Goal: Task Accomplishment & Management: Use online tool/utility

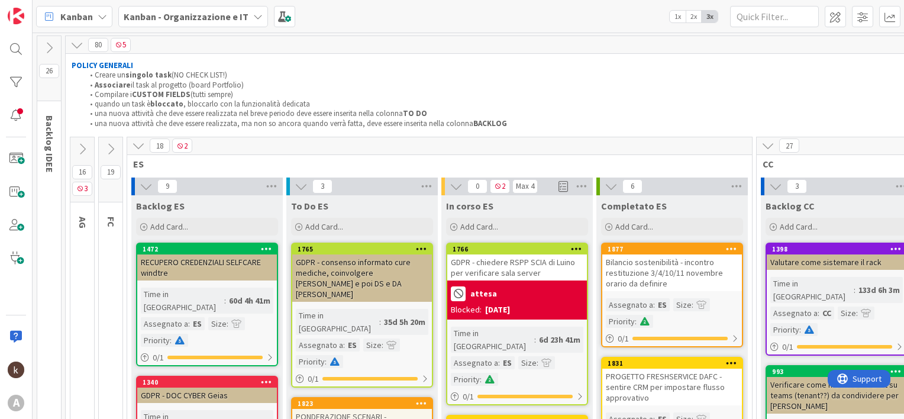
click at [135, 146] on icon at bounding box center [138, 145] width 13 height 13
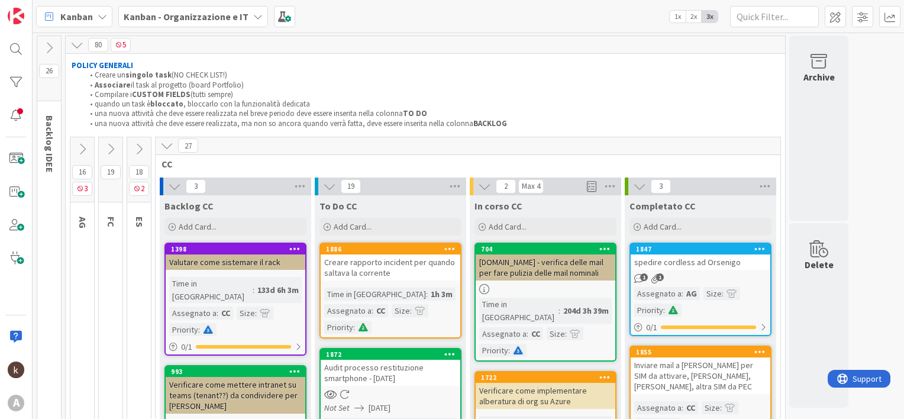
click at [117, 149] on button at bounding box center [111, 149] width 24 height 18
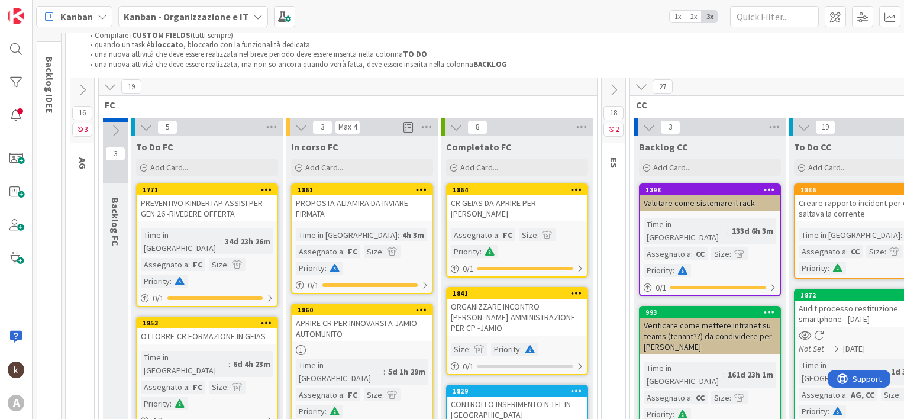
scroll to position [118, 0]
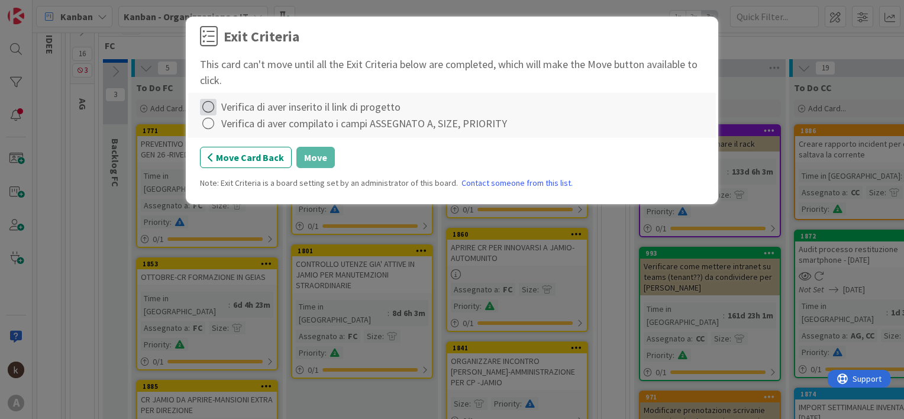
click at [209, 102] on icon at bounding box center [208, 107] width 17 height 17
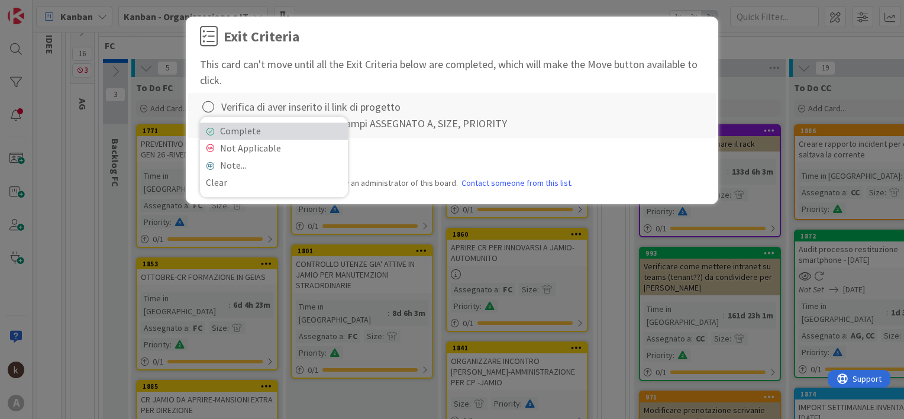
click at [220, 134] on link "Complete" at bounding box center [274, 130] width 148 height 17
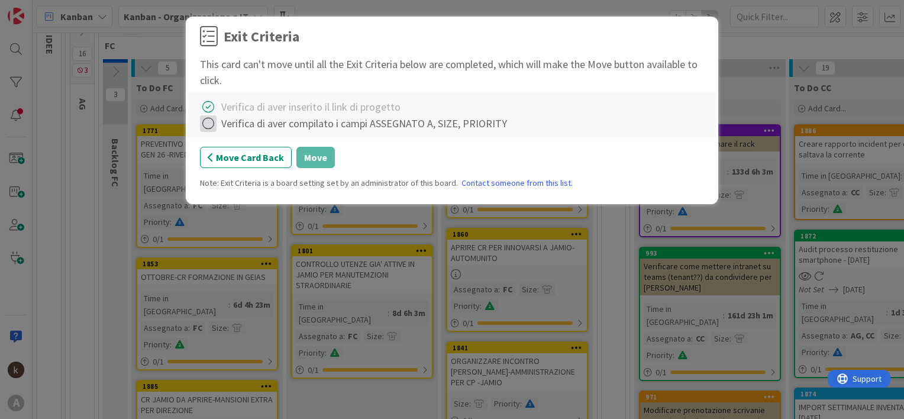
click at [209, 128] on icon at bounding box center [208, 123] width 17 height 17
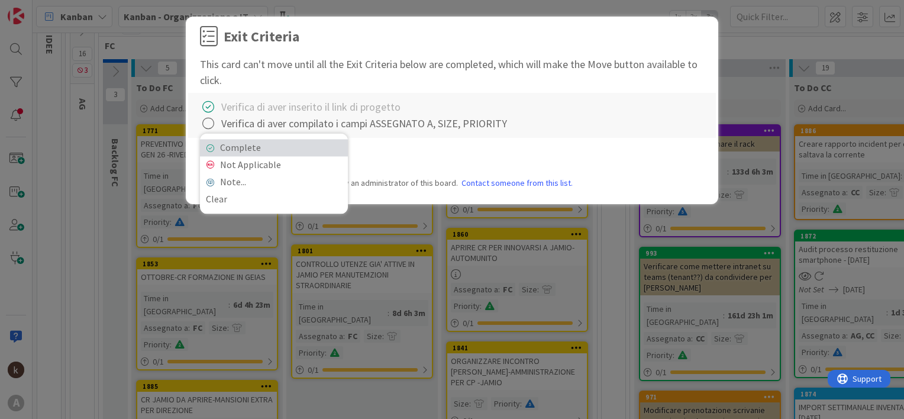
click at [225, 150] on link "Complete" at bounding box center [274, 147] width 148 height 17
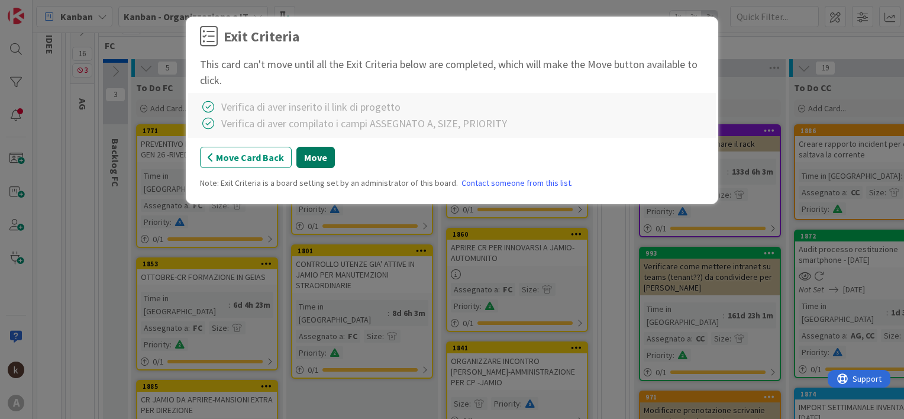
click at [312, 159] on button "Move" at bounding box center [315, 157] width 38 height 21
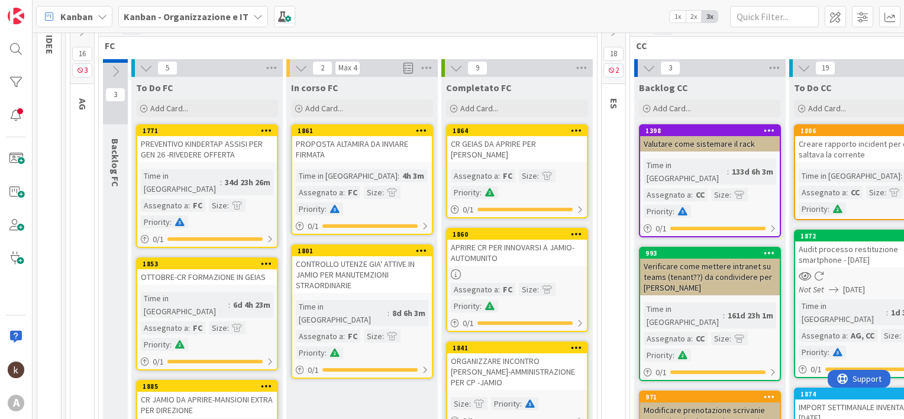
click at [202, 21] on b "Kanban - Organizzazione e IT" at bounding box center [186, 17] width 125 height 12
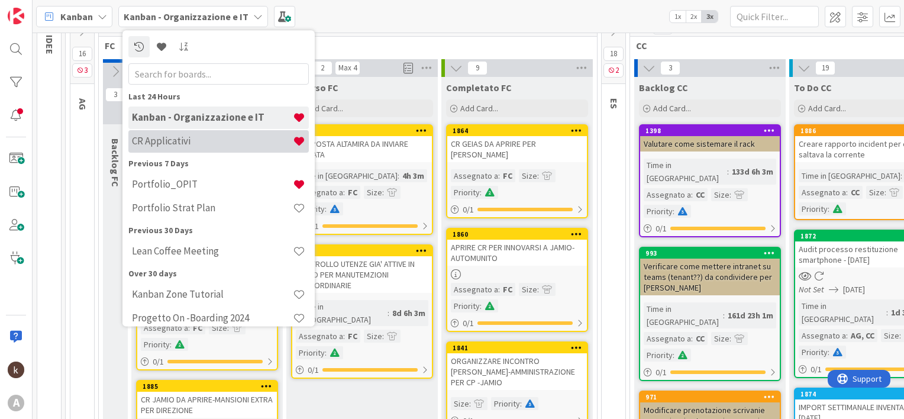
click at [189, 141] on h4 "CR Applicativi" at bounding box center [212, 142] width 161 height 12
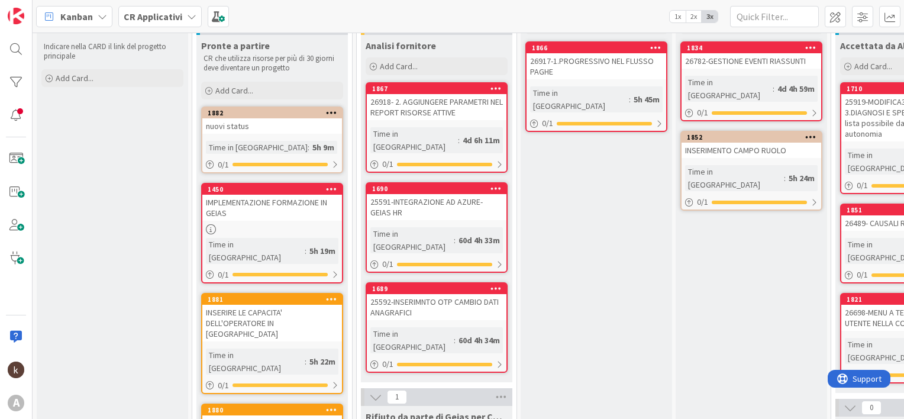
scroll to position [178, 0]
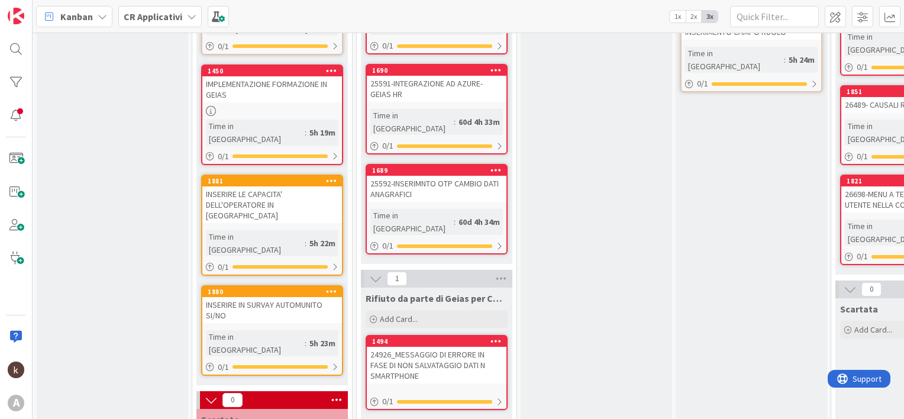
click at [271, 297] on div "INSERIRE IN SURVAY AUTOMUNITO SI/NO" at bounding box center [272, 310] width 140 height 26
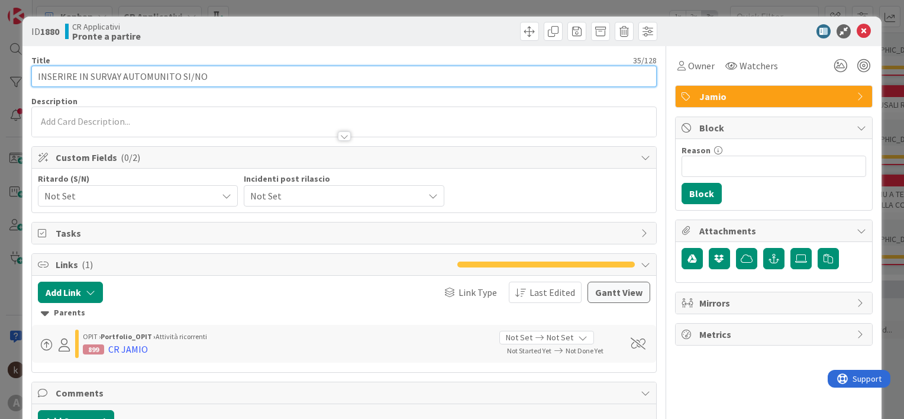
click at [36, 77] on input "INSERIRE IN SURVAY AUTOMUNITO SI/NO" at bounding box center [343, 76] width 625 height 21
paste input "T2025-0479"
type input "T2025-0479-INSERIRE IN SURVAY AUTOMUNITO SI/NO"
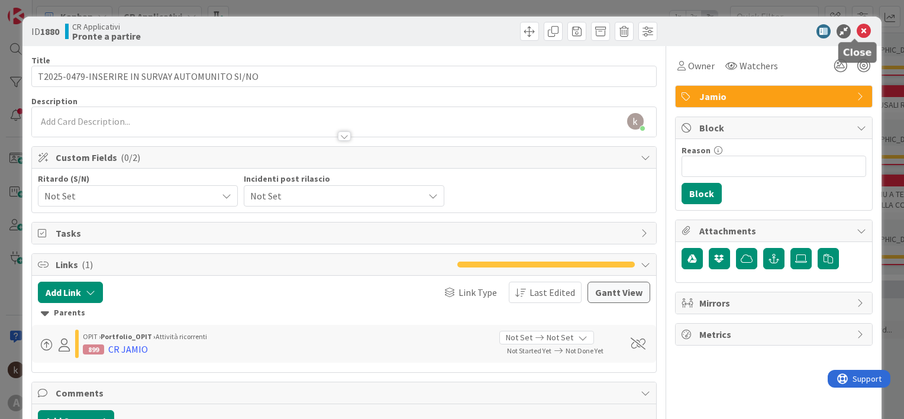
click at [857, 30] on icon at bounding box center [864, 31] width 14 height 14
